Goal: Navigation & Orientation: Go to known website

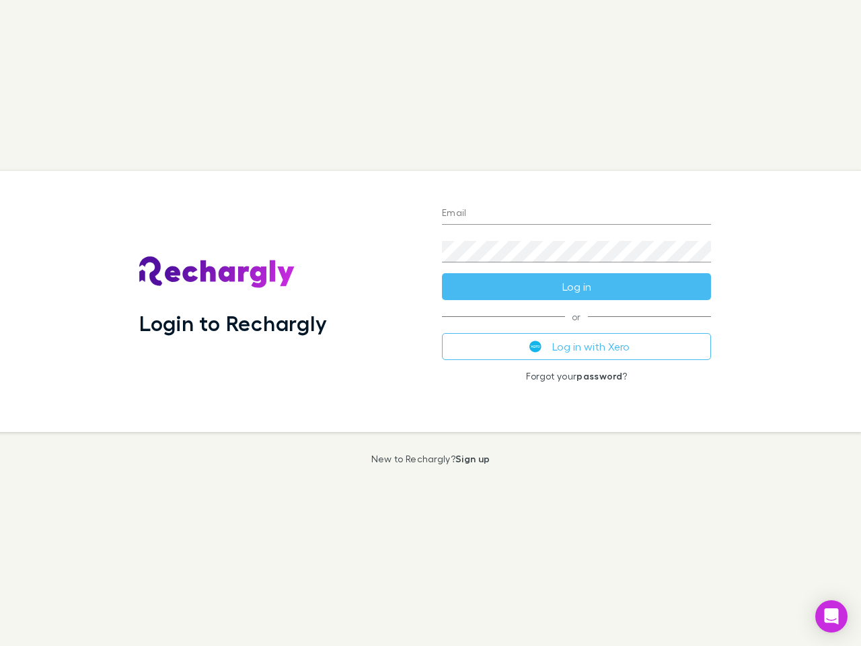
click at [431, 323] on div "Login to Rechargly" at bounding box center [280, 301] width 303 height 261
click at [577, 214] on input "Email" at bounding box center [576, 214] width 269 height 22
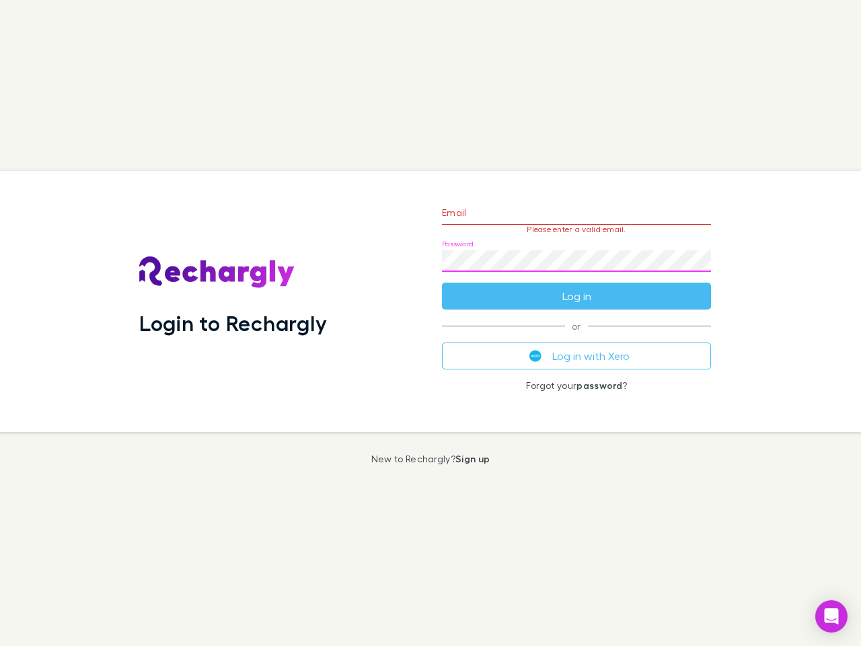
click at [577, 287] on form "Email Please enter a valid email. Password Log in" at bounding box center [576, 250] width 269 height 117
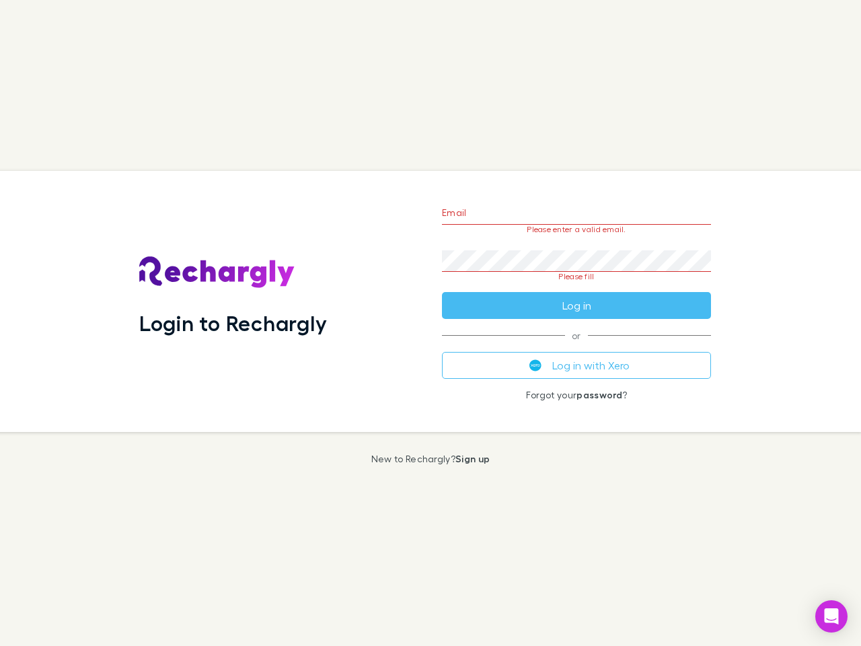
click at [577, 347] on div "Email Please enter a valid email. Password Please fill Log in or Log in with Xe…" at bounding box center [576, 301] width 291 height 261
click at [832, 616] on icon "Open Intercom Messenger" at bounding box center [832, 616] width 14 height 16
